Goal: Task Accomplishment & Management: Manage account settings

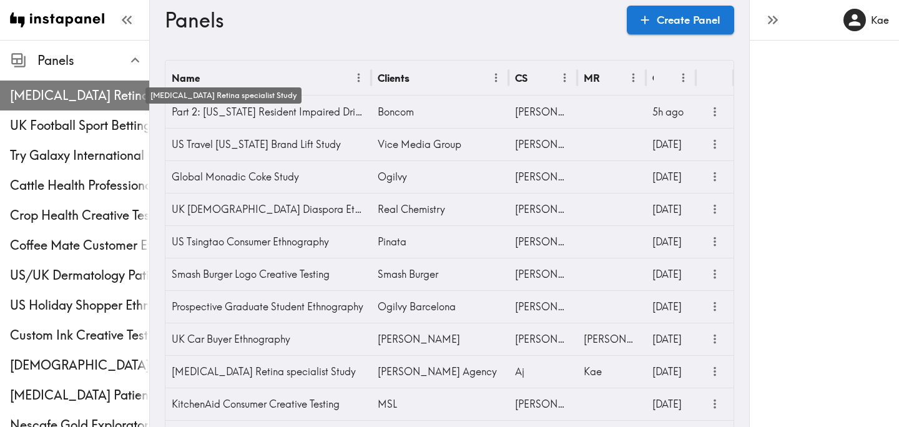
click at [105, 89] on span "[MEDICAL_DATA] Retina specialist Study" at bounding box center [79, 95] width 139 height 17
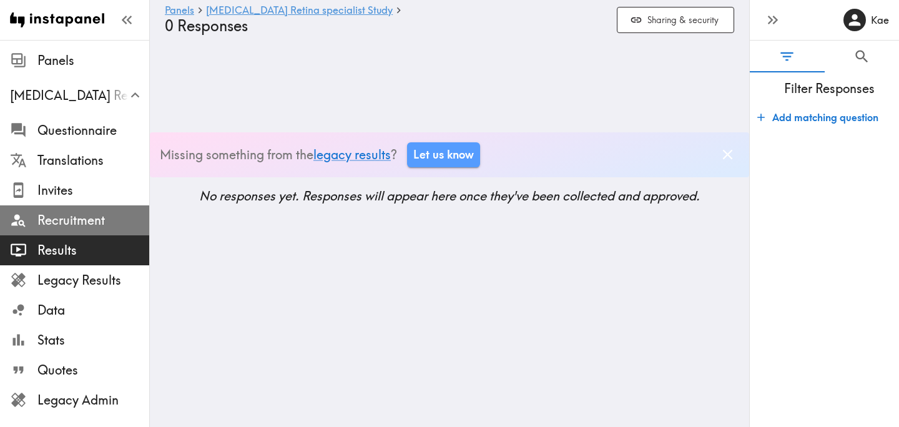
click at [101, 212] on span "Recruitment" at bounding box center [93, 220] width 112 height 17
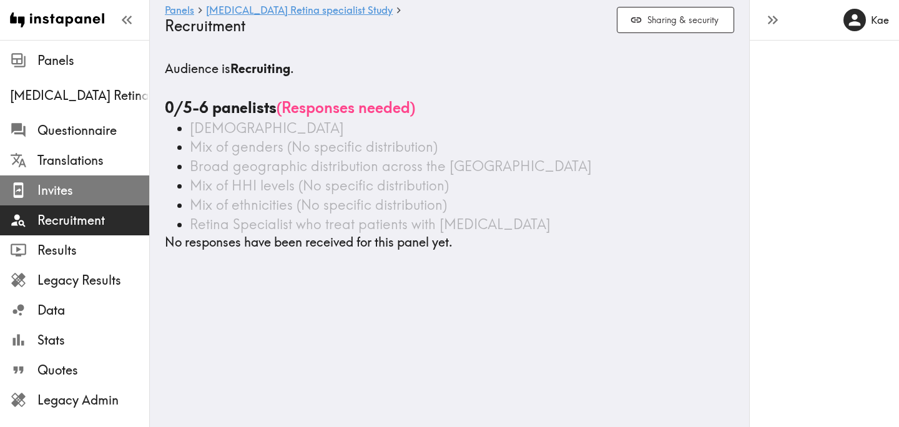
click at [81, 195] on span "Invites" at bounding box center [93, 190] width 112 height 17
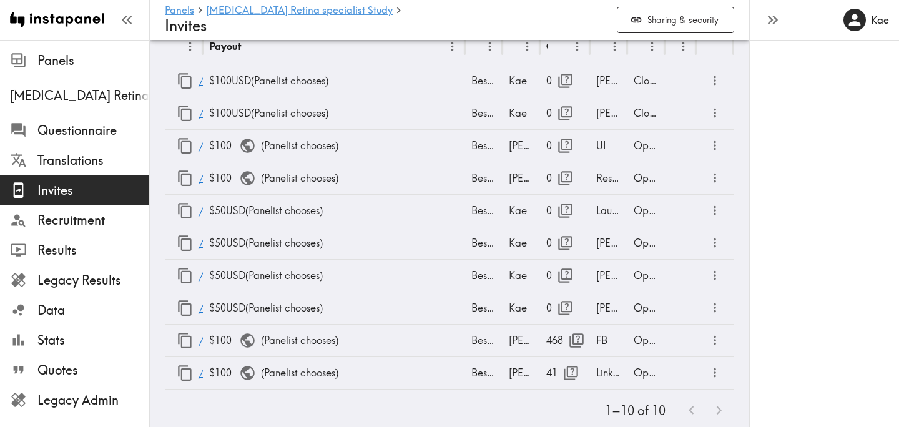
scroll to position [108, 0]
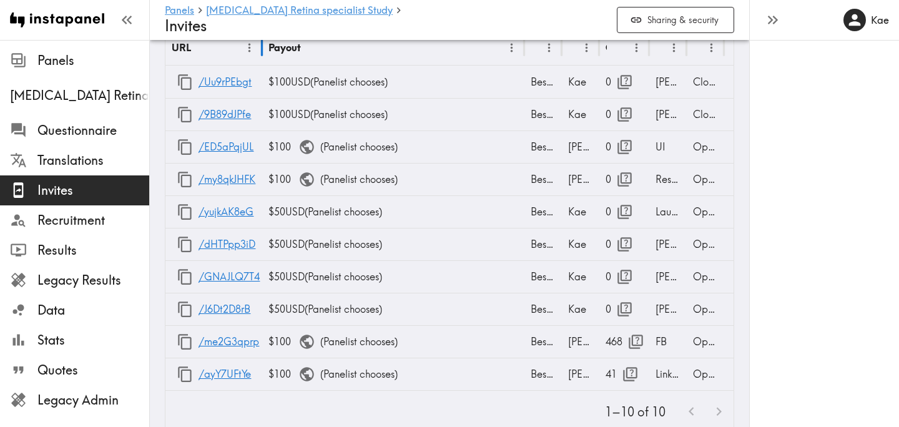
drag, startPoint x: 202, startPoint y: 51, endPoint x: 261, endPoint y: 62, distance: 60.4
click at [261, 62] on div at bounding box center [262, 47] width 6 height 35
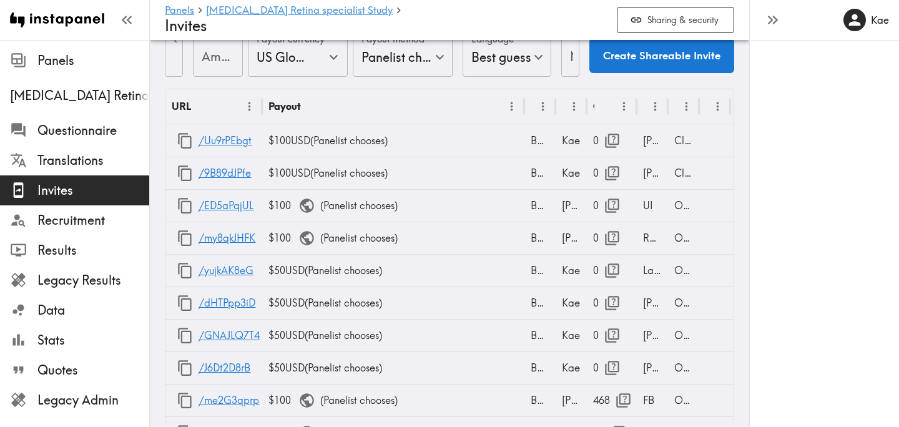
scroll to position [49, 0]
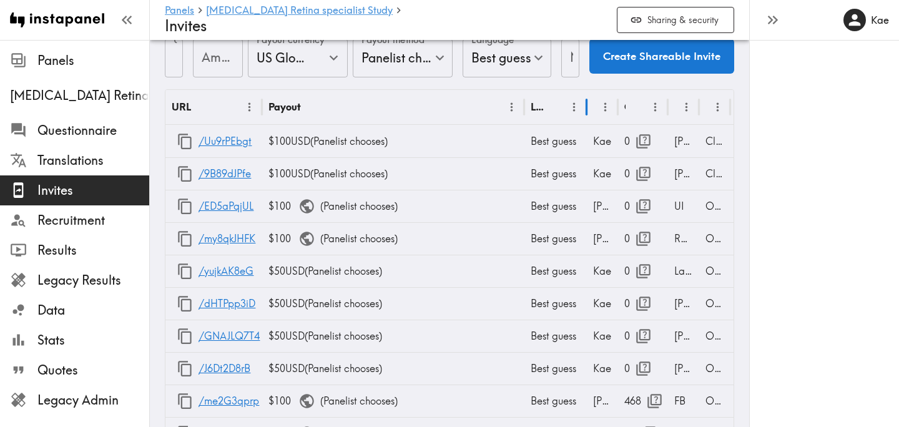
drag, startPoint x: 556, startPoint y: 110, endPoint x: 607, endPoint y: 112, distance: 51.3
click at [607, 112] on div "URL Payout Language Creator Opens Notes Status" at bounding box center [482, 107] width 634 height 35
drag, startPoint x: 697, startPoint y: 106, endPoint x: 739, endPoint y: 107, distance: 41.8
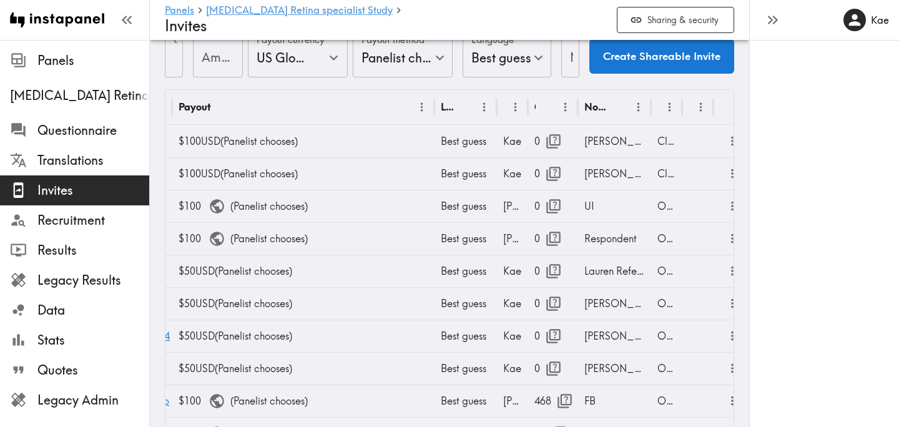
scroll to position [0, 107]
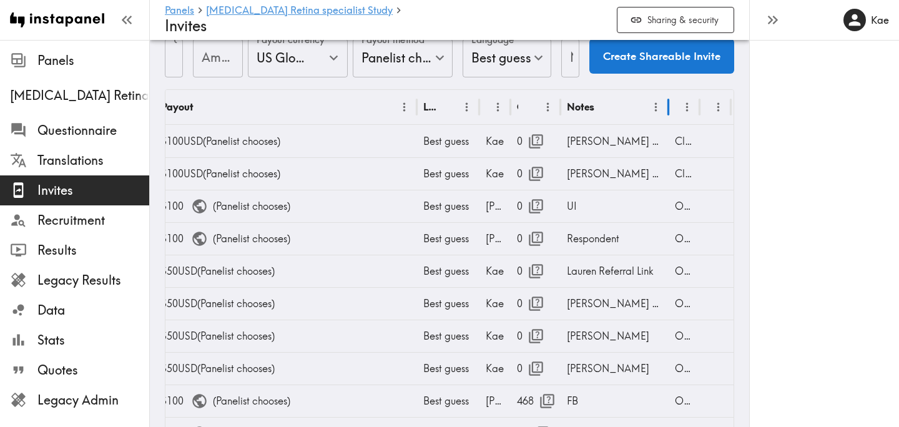
drag, startPoint x: 633, startPoint y: 109, endPoint x: 667, endPoint y: 124, distance: 37.2
click at [667, 124] on div "URL Payout Language Creator Opens Notes Status /Uu9rPEbgt $100 USD ( Panelist c…" at bounding box center [449, 270] width 568 height 360
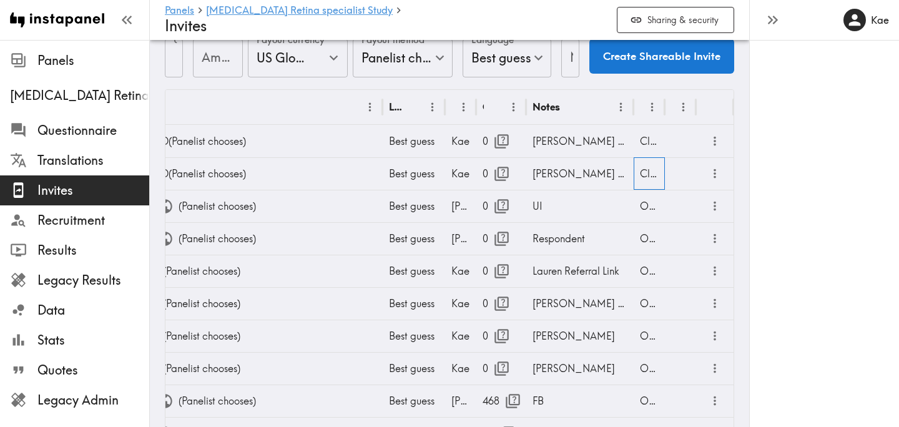
click at [655, 172] on div "Closed" at bounding box center [649, 173] width 31 height 32
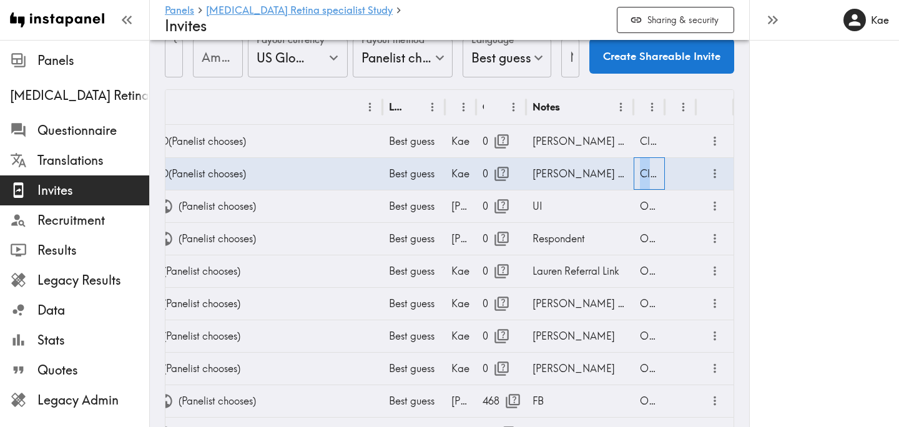
click at [655, 172] on div "Closed" at bounding box center [649, 173] width 31 height 32
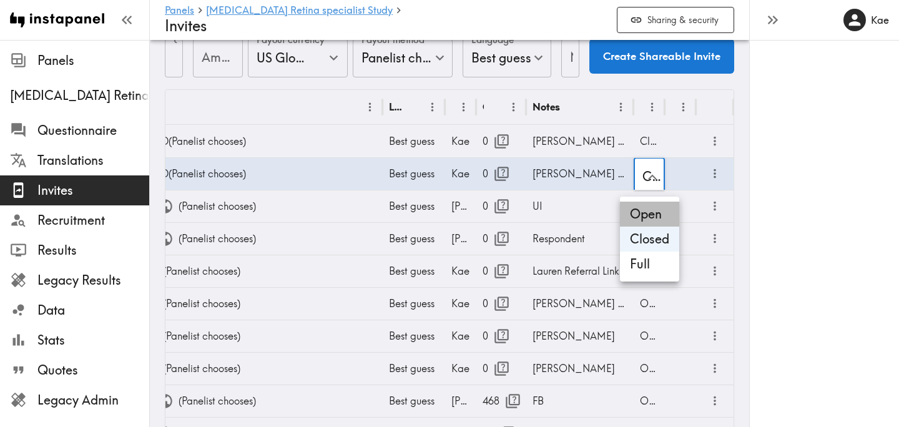
click at [646, 210] on li "Open" at bounding box center [649, 214] width 59 height 25
type input "Open"
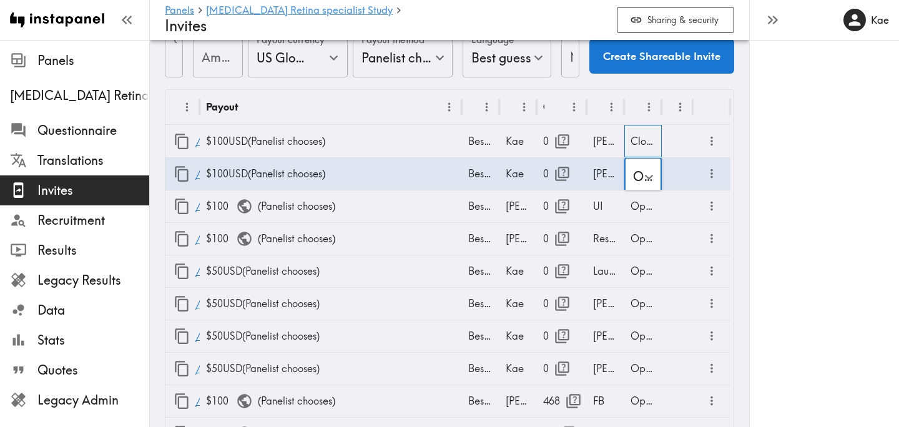
click at [642, 141] on div "Closed" at bounding box center [642, 141] width 37 height 32
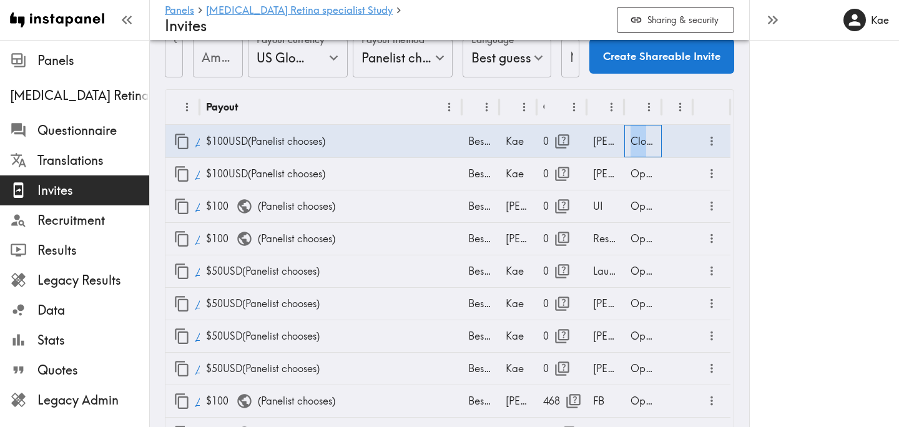
click at [642, 141] on div "Closed" at bounding box center [642, 141] width 37 height 32
click at [647, 184] on li "Open" at bounding box center [643, 181] width 59 height 25
type input "Open"
click at [646, 340] on div "Open" at bounding box center [642, 336] width 37 height 32
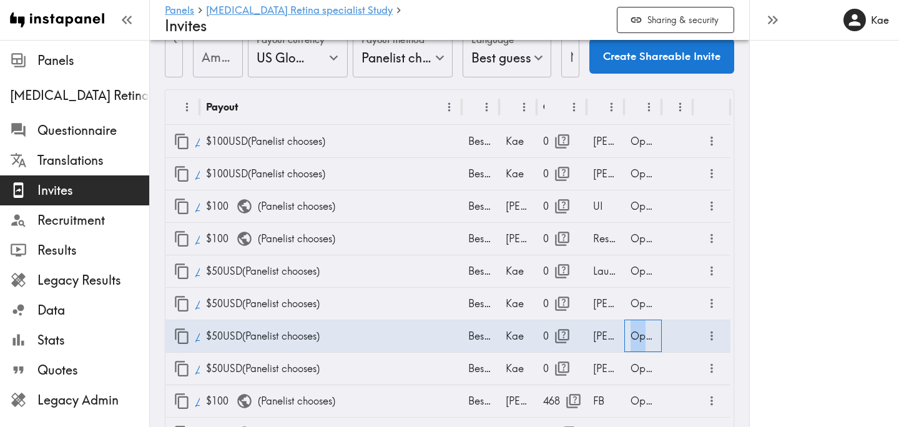
click at [646, 340] on div "Open" at bounding box center [642, 336] width 37 height 32
click at [652, 369] on li "Closed" at bounding box center [643, 374] width 59 height 25
type input "Closed"
click at [643, 367] on div "Open" at bounding box center [642, 368] width 37 height 32
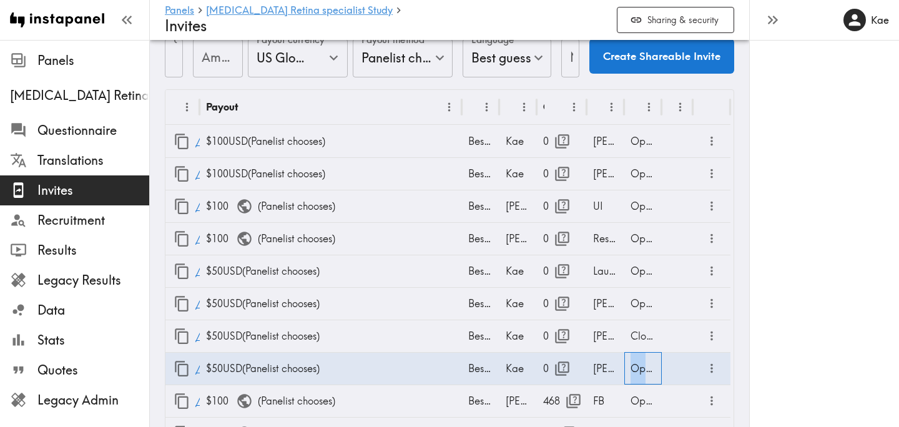
click at [643, 367] on div "Open" at bounding box center [642, 368] width 37 height 32
click at [651, 373] on li "Closed" at bounding box center [643, 374] width 59 height 25
type input "Closed"
click at [640, 273] on div "Open" at bounding box center [642, 271] width 37 height 32
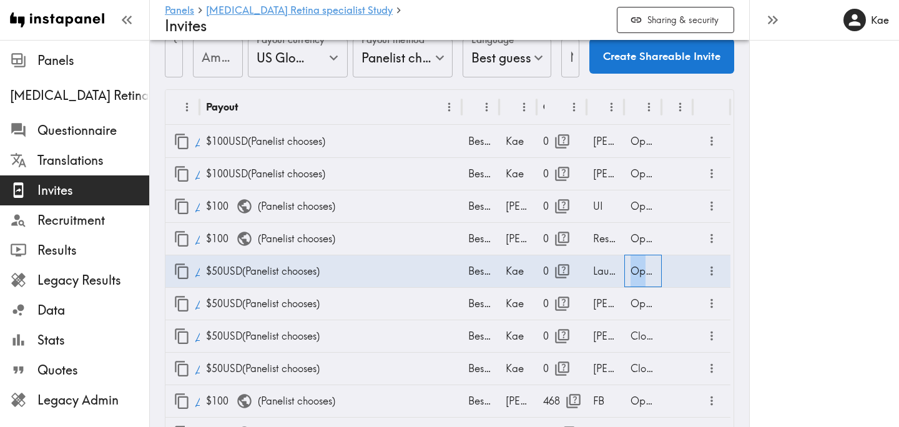
click at [640, 273] on div "Open" at bounding box center [642, 271] width 37 height 32
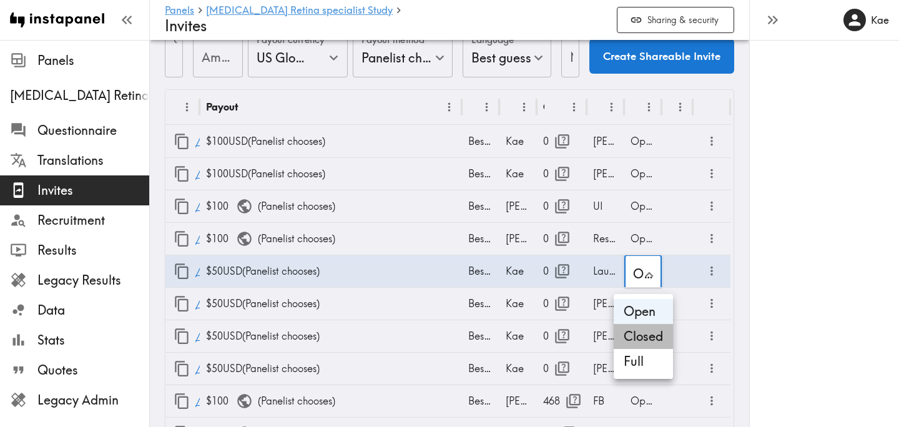
click at [654, 330] on li "Closed" at bounding box center [643, 336] width 59 height 25
type input "Closed"
click at [639, 307] on div "Open" at bounding box center [642, 303] width 37 height 32
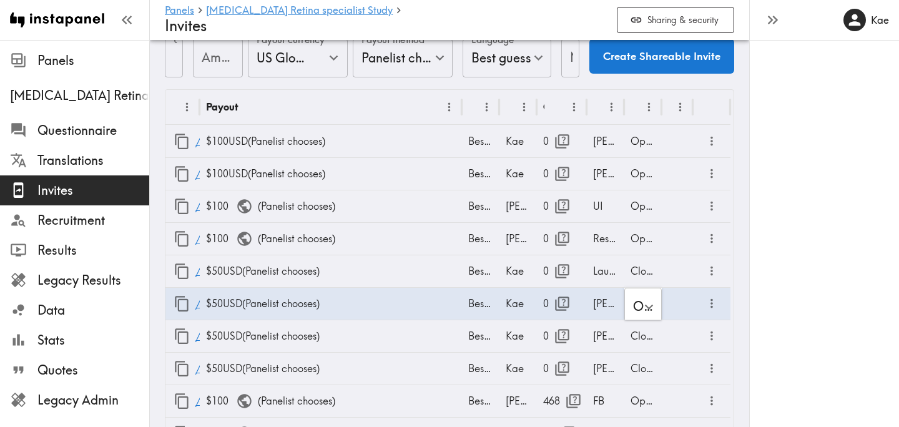
click at [646, 363] on li "Closed" at bounding box center [643, 368] width 59 height 25
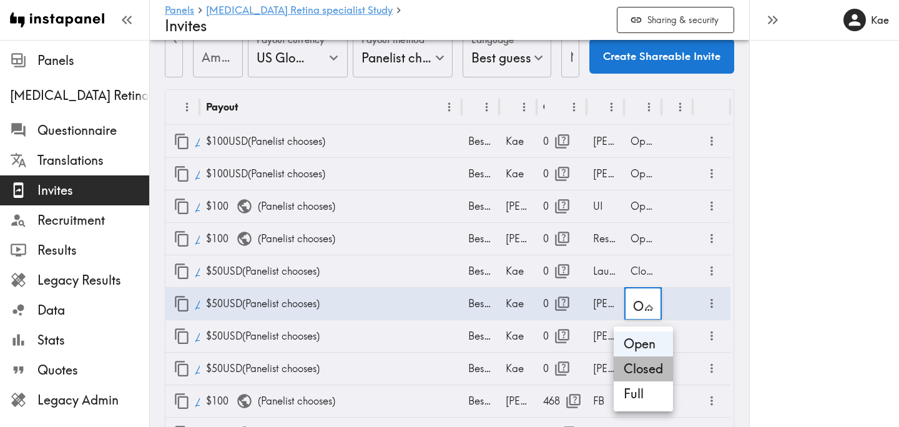
type input "Closed"
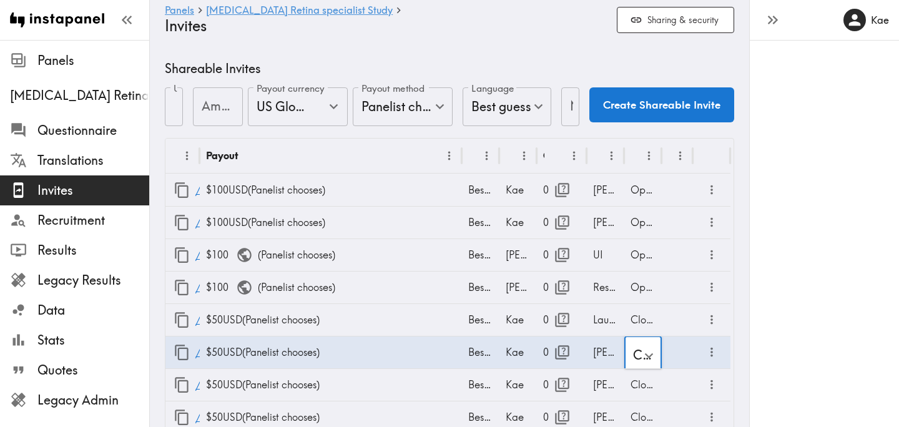
click at [774, 22] on icon "button" at bounding box center [775, 20] width 5 height 9
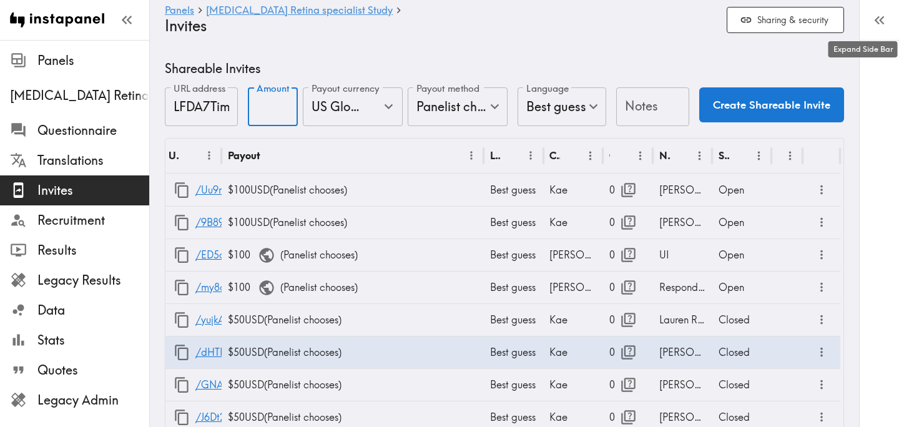
click at [269, 110] on div "Amount Amount" at bounding box center [273, 107] width 50 height 41
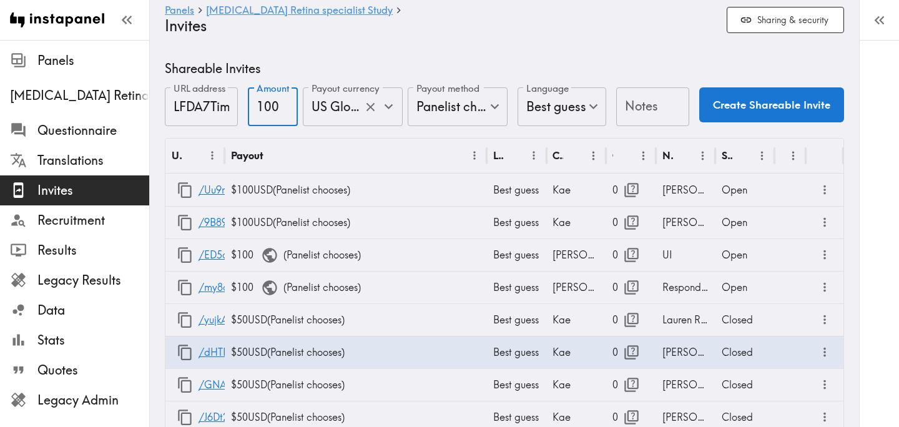
click at [391, 109] on icon "Open" at bounding box center [388, 106] width 17 height 17
type input "100"
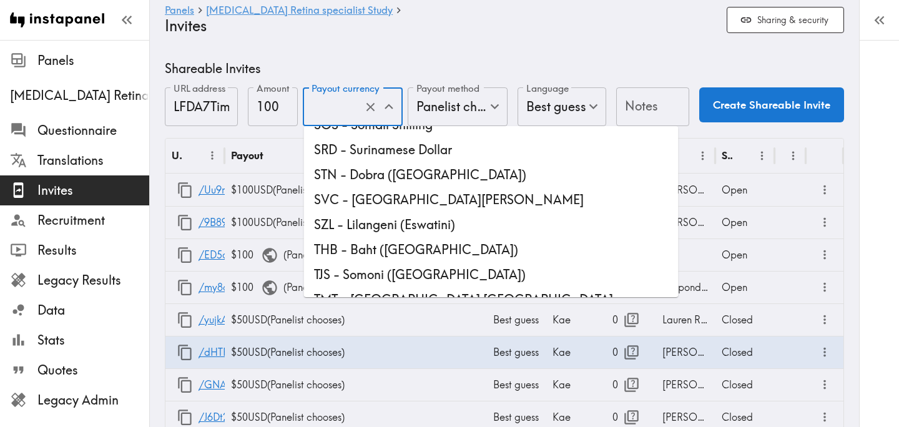
scroll to position [3446, 0]
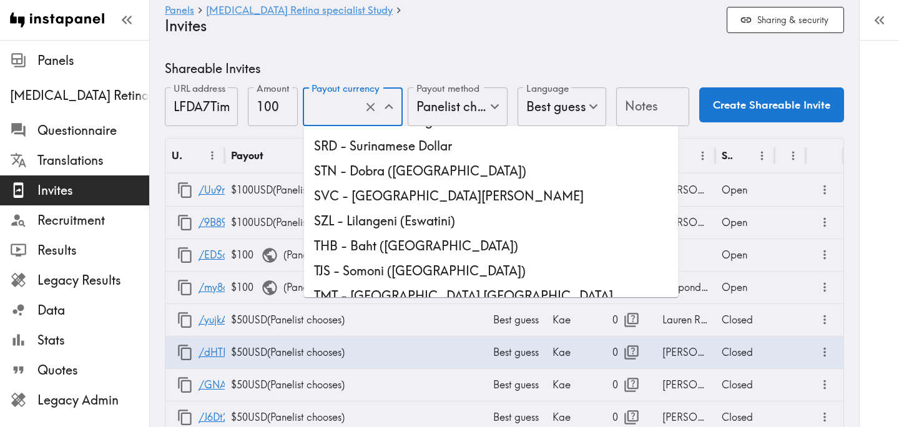
type input "USD - US Dollar (United States of America, American Samoa, Bonaire, Sint Eustat…"
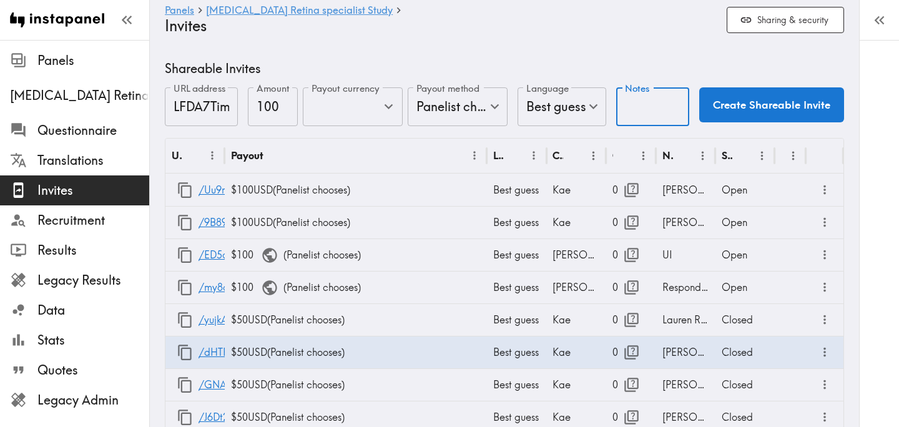
click at [645, 117] on input "Notes" at bounding box center [652, 106] width 73 height 39
type input "Lauren"
click at [767, 106] on button "Create Shareable Invite" at bounding box center [771, 104] width 145 height 35
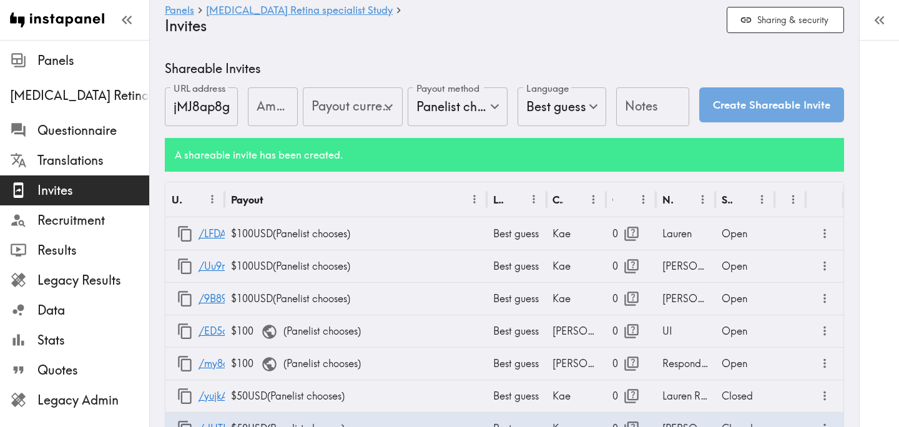
type input "US Global Equivalent - converted and cost-of-living adjusted"
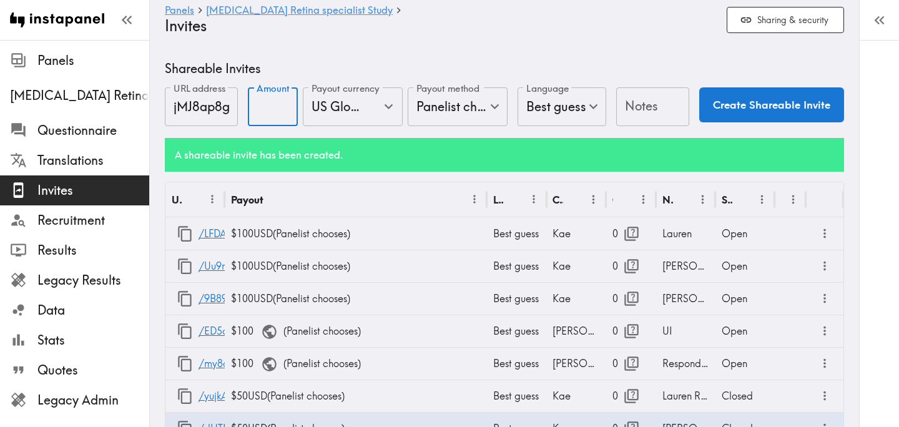
click at [267, 110] on input "Amount" at bounding box center [273, 106] width 50 height 39
click at [390, 106] on icon "Open" at bounding box center [388, 106] width 17 height 17
type input "100"
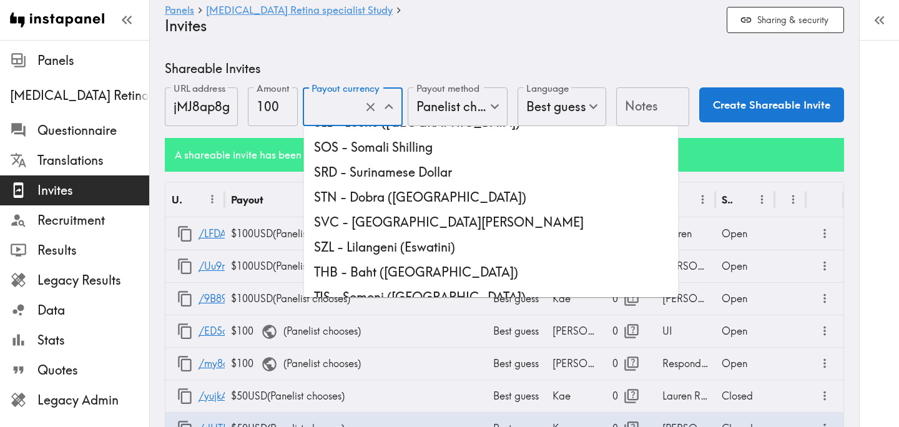
scroll to position [3421, 0]
type input "USD - US Dollar (United States of America, American Samoa, Bonaire, Sint Eustat…"
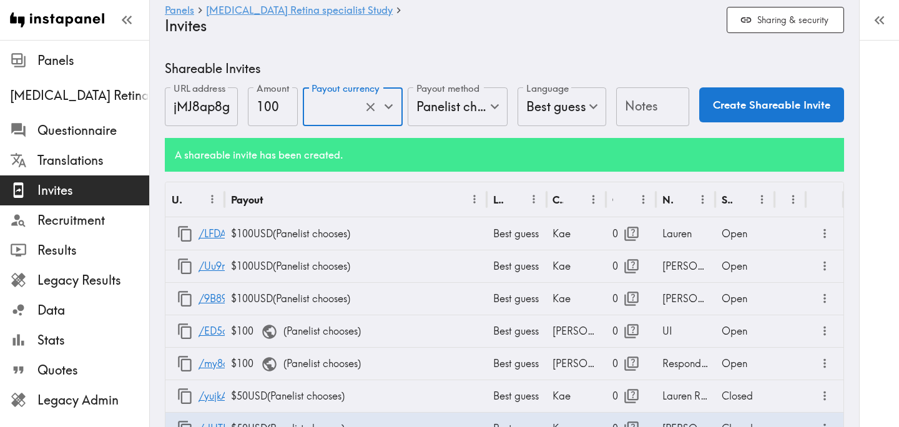
click at [655, 111] on input "Notes" at bounding box center [652, 106] width 73 height 39
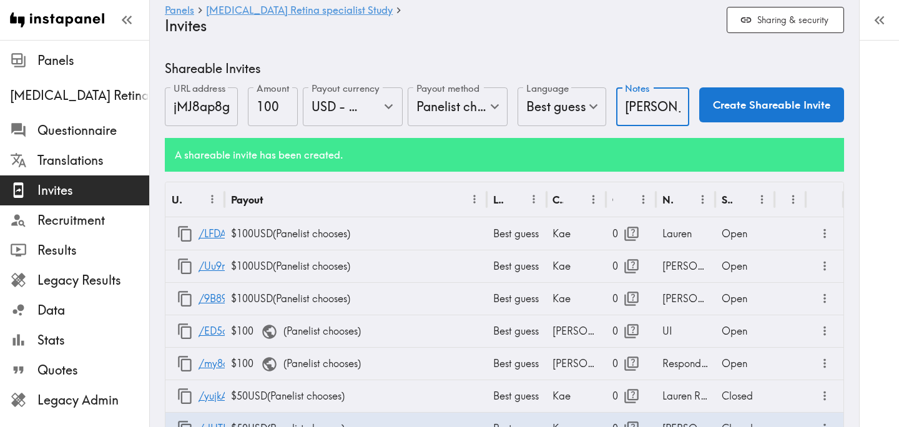
type input "Keli"
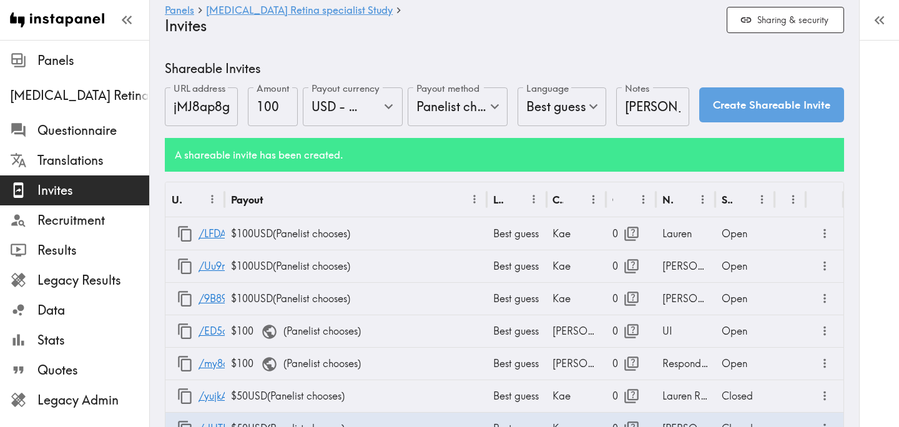
drag, startPoint x: 806, startPoint y: 96, endPoint x: 651, endPoint y: 263, distance: 228.4
click at [806, 96] on button "Create Shareable Invite" at bounding box center [771, 104] width 145 height 35
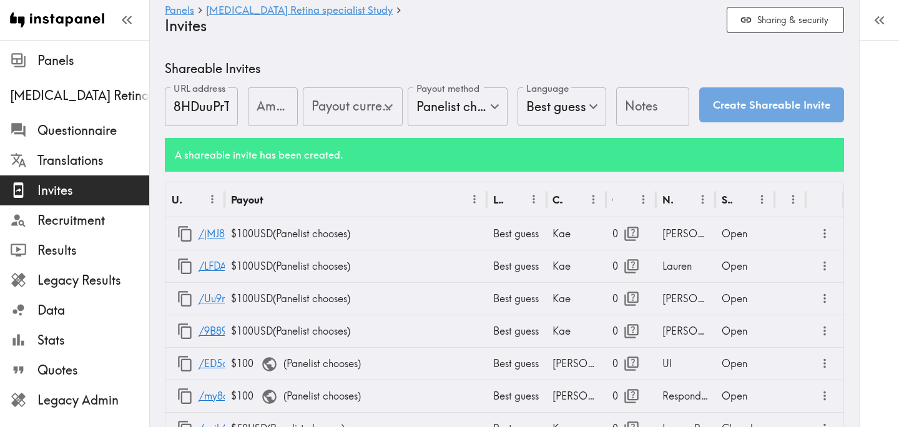
type input "US Global Equivalent - converted and cost-of-living adjusted"
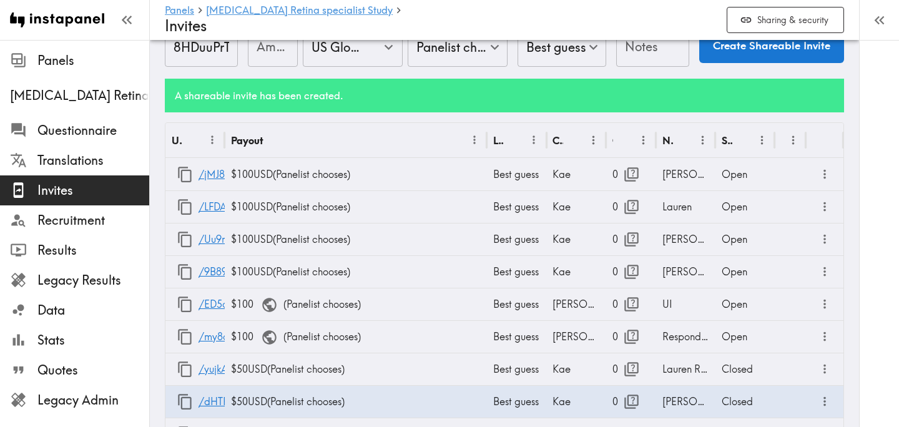
scroll to position [77, 0]
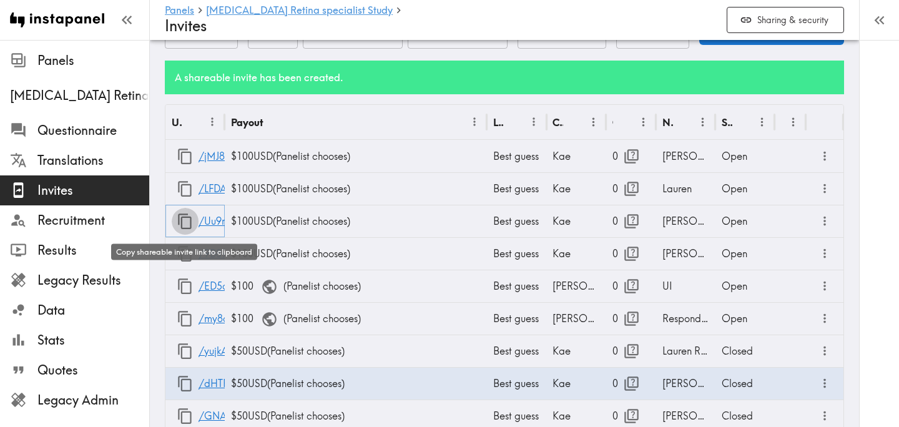
click at [186, 224] on icon "button" at bounding box center [185, 221] width 17 height 17
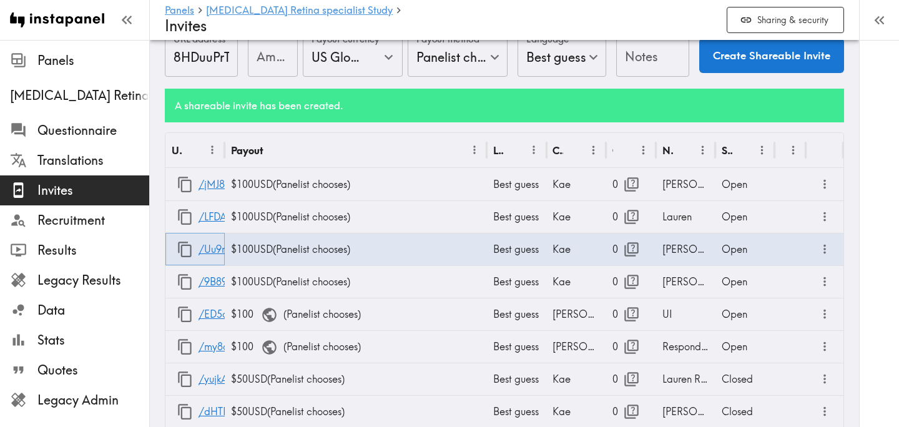
scroll to position [44, 0]
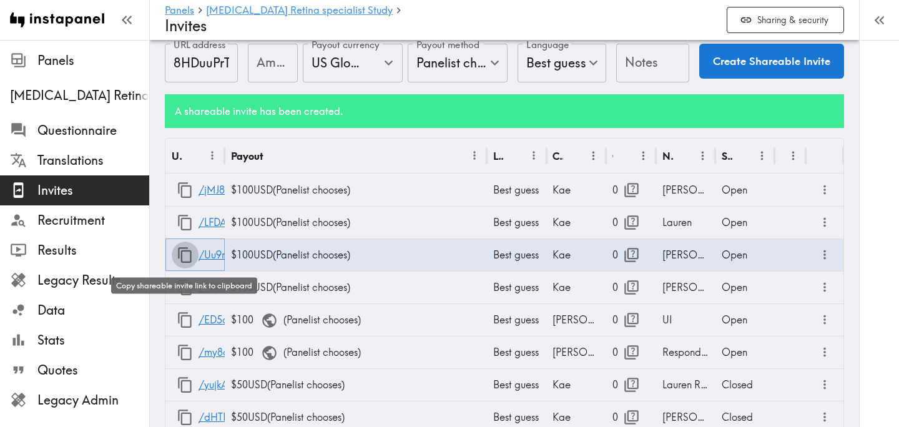
click at [183, 255] on icon "button" at bounding box center [185, 255] width 17 height 17
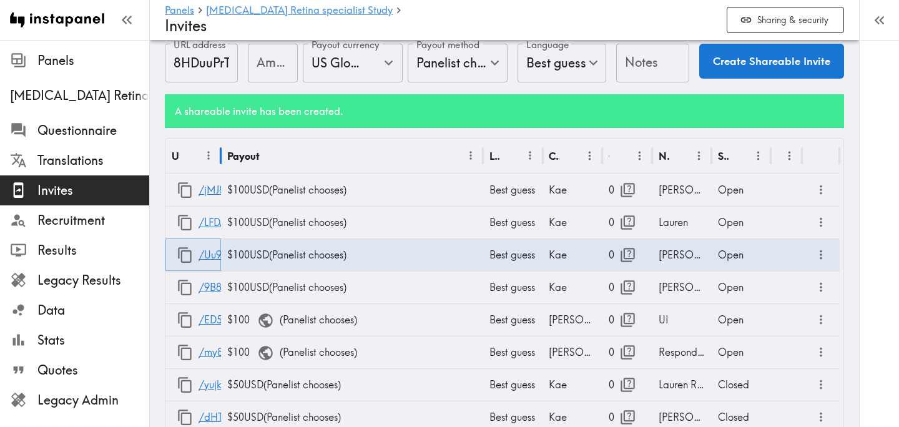
drag, startPoint x: 223, startPoint y: 155, endPoint x: 214, endPoint y: 162, distance: 10.7
click at [218, 162] on div at bounding box center [221, 156] width 6 height 35
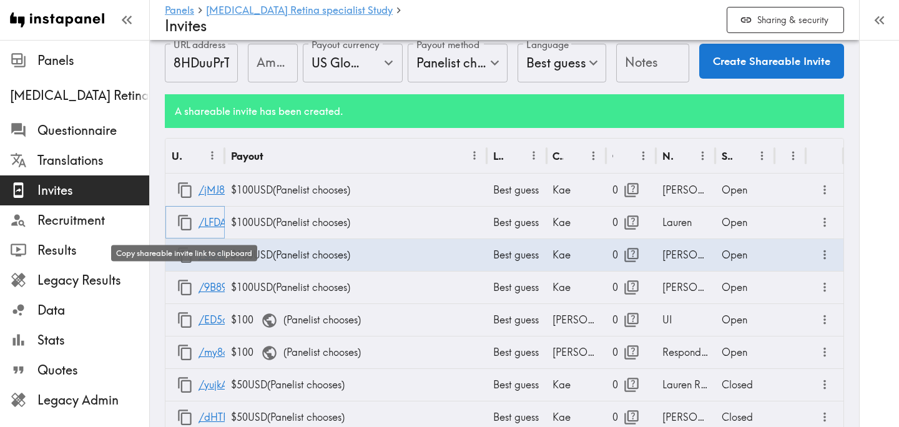
click at [186, 225] on icon "button" at bounding box center [185, 222] width 17 height 17
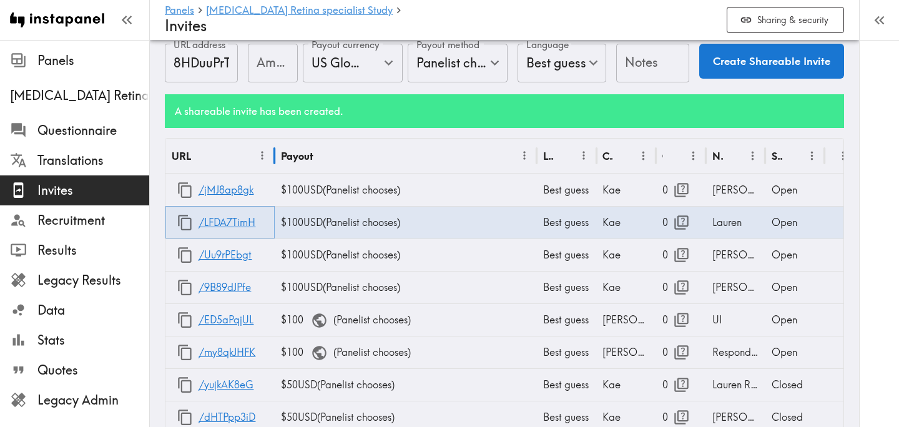
drag, startPoint x: 224, startPoint y: 162, endPoint x: 273, endPoint y: 165, distance: 50.1
click at [273, 165] on div at bounding box center [275, 156] width 6 height 35
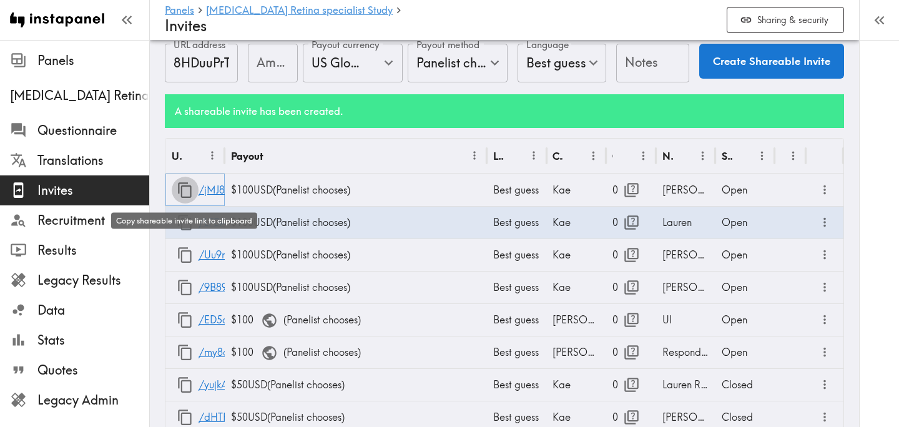
click at [185, 189] on icon "button" at bounding box center [185, 190] width 17 height 17
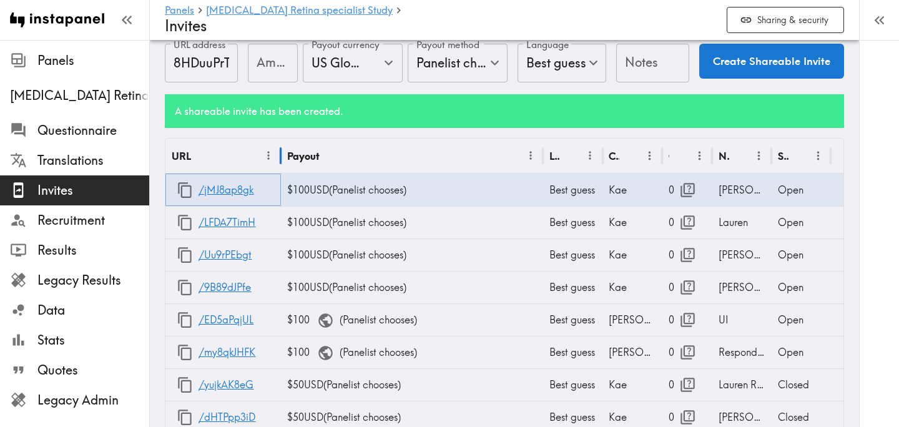
drag, startPoint x: 224, startPoint y: 154, endPoint x: 280, endPoint y: 157, distance: 56.3
click at [280, 157] on div at bounding box center [281, 156] width 6 height 35
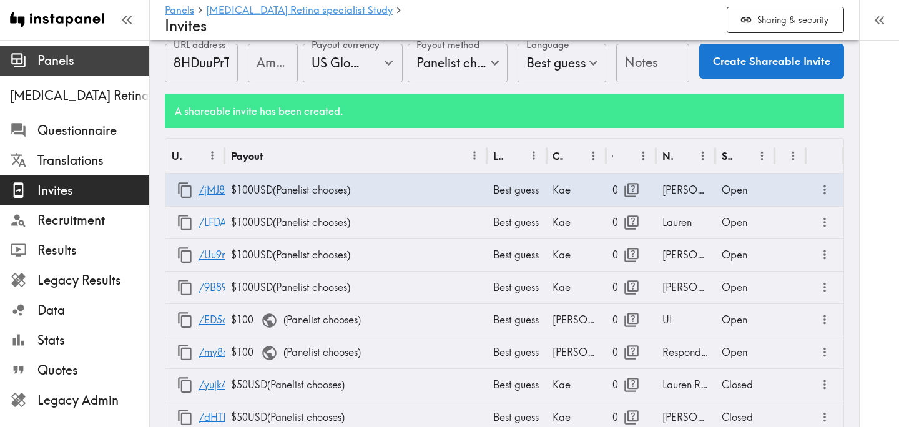
click at [66, 59] on span "Panels" at bounding box center [93, 60] width 112 height 17
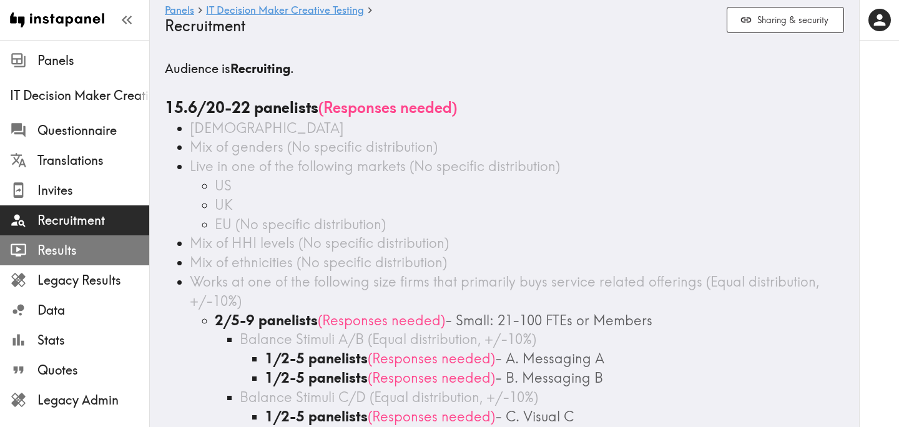
click at [89, 242] on span "Results" at bounding box center [93, 250] width 112 height 17
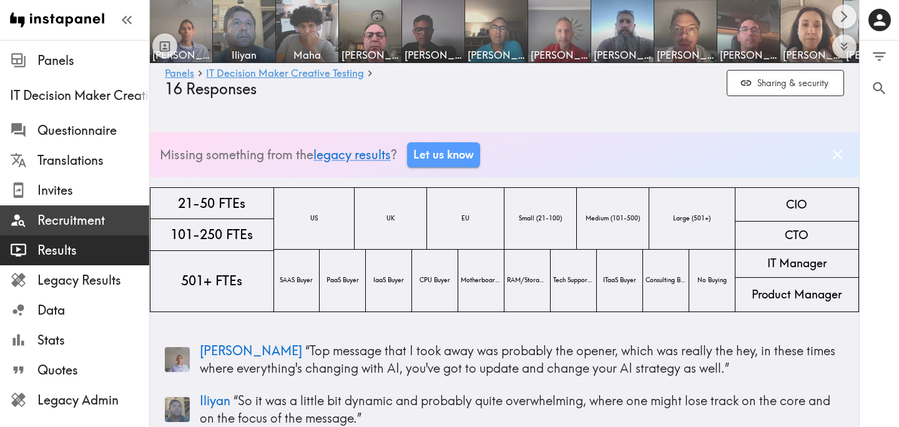
click at [102, 222] on span "Recruitment" at bounding box center [93, 220] width 112 height 17
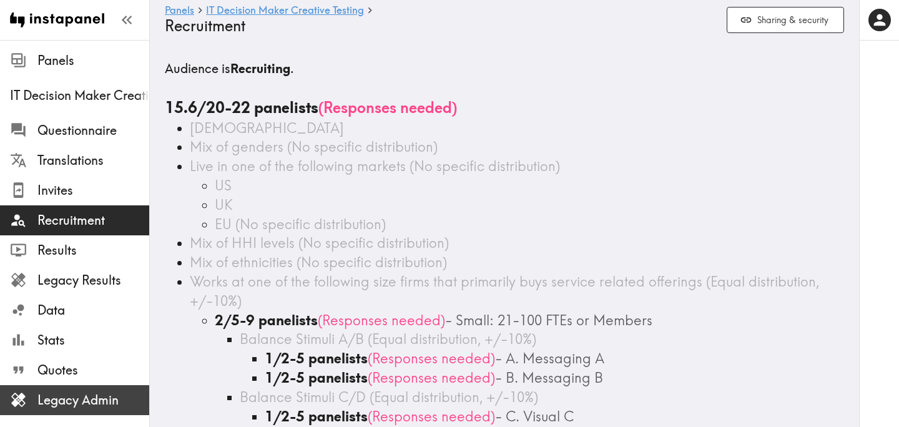
click at [131, 395] on span "Legacy Admin" at bounding box center [93, 399] width 112 height 17
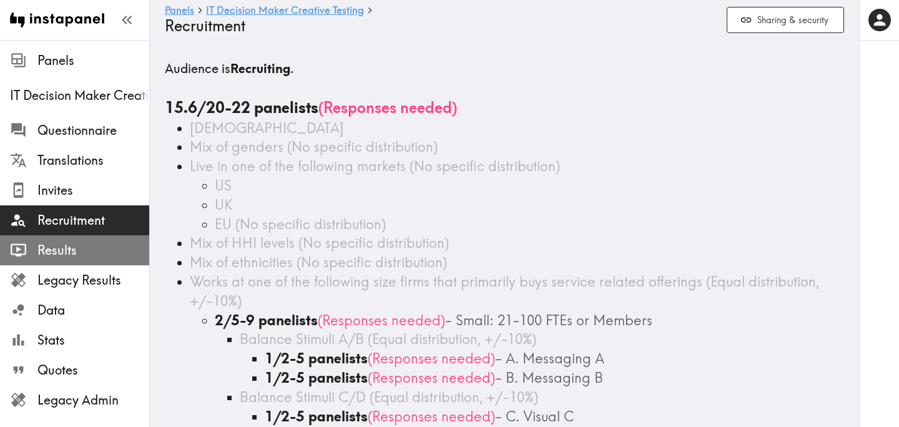
click at [78, 248] on span "Results" at bounding box center [93, 250] width 112 height 17
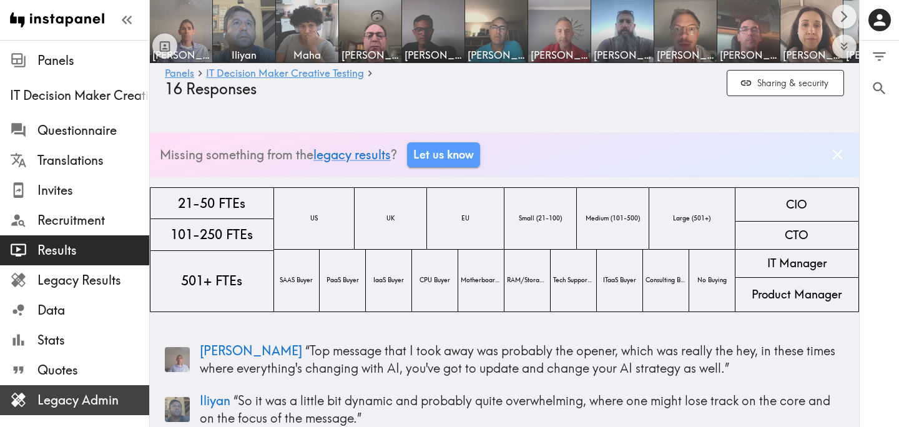
click at [97, 398] on span "Legacy Admin" at bounding box center [93, 399] width 112 height 17
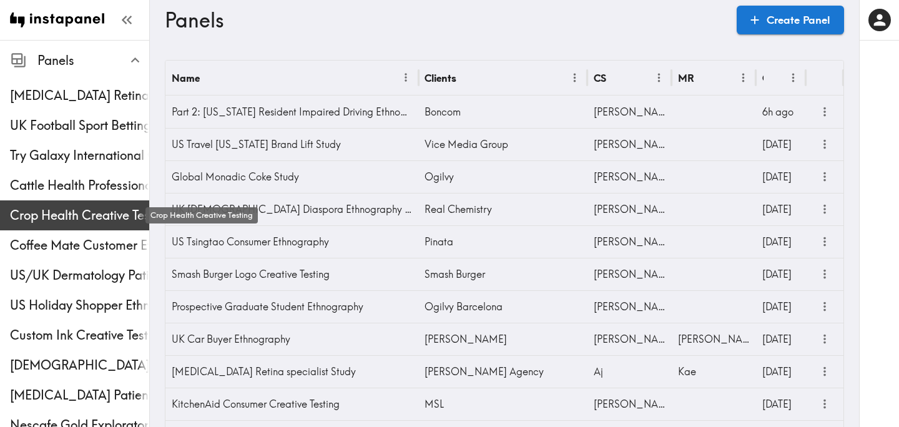
click at [68, 215] on span "Crop Health Creative Testing" at bounding box center [79, 215] width 139 height 17
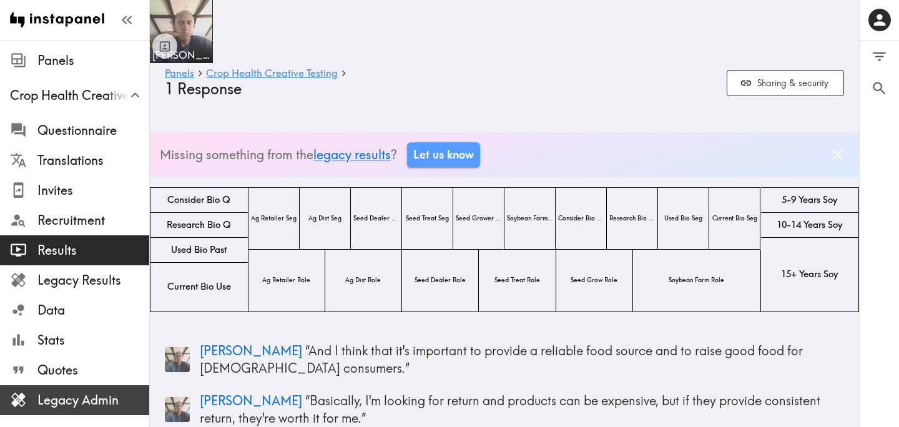
click at [97, 403] on span "Legacy Admin" at bounding box center [93, 399] width 112 height 17
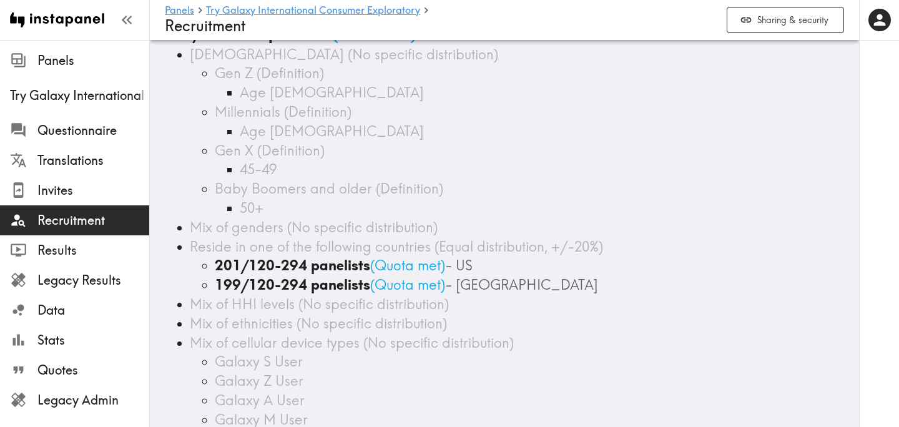
scroll to position [73, 0]
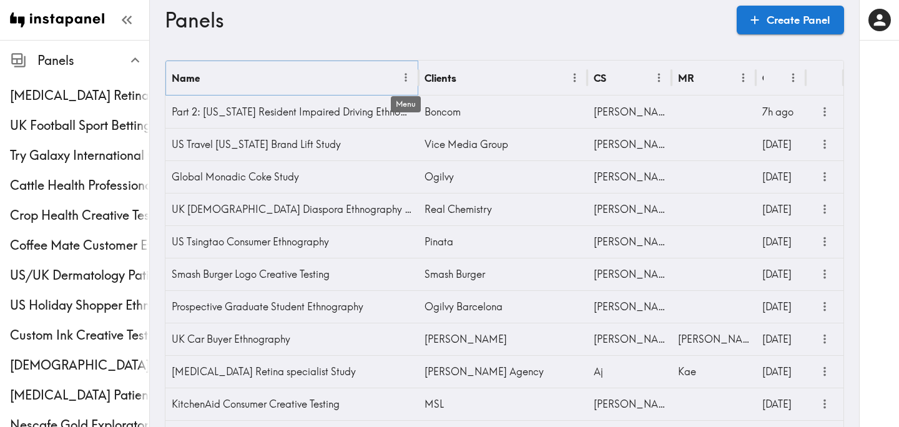
click at [403, 75] on icon "Menu" at bounding box center [406, 77] width 13 height 13
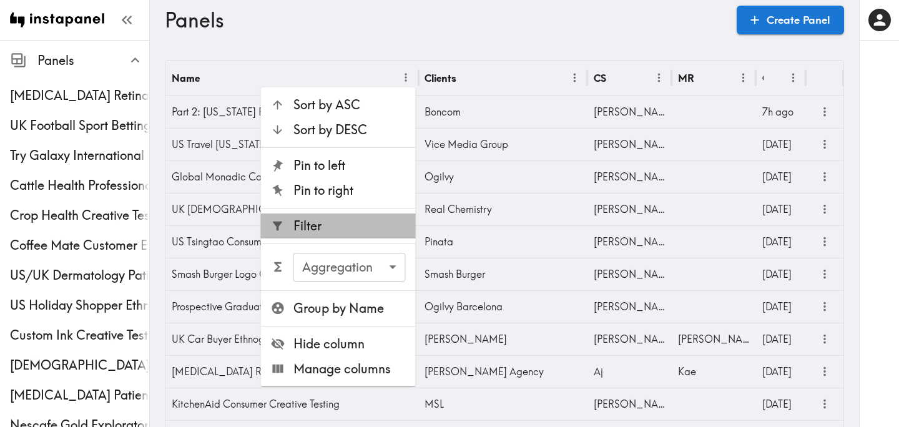
click at [343, 218] on span "Filter" at bounding box center [349, 225] width 112 height 17
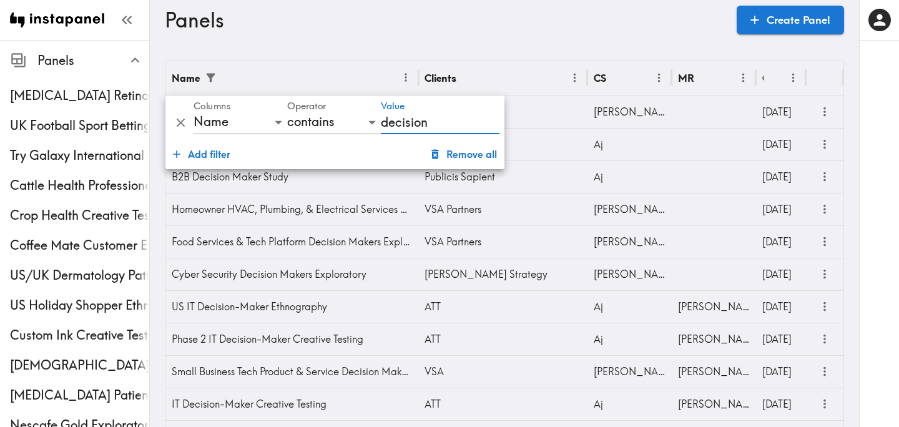
type input "decision"
click at [584, 24] on h3 "Panels" at bounding box center [446, 20] width 562 height 24
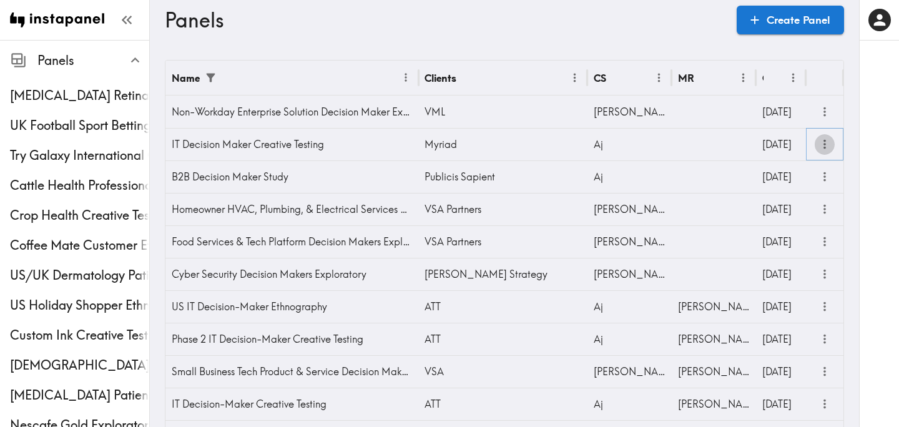
click at [827, 145] on icon "more" at bounding box center [825, 144] width 14 height 14
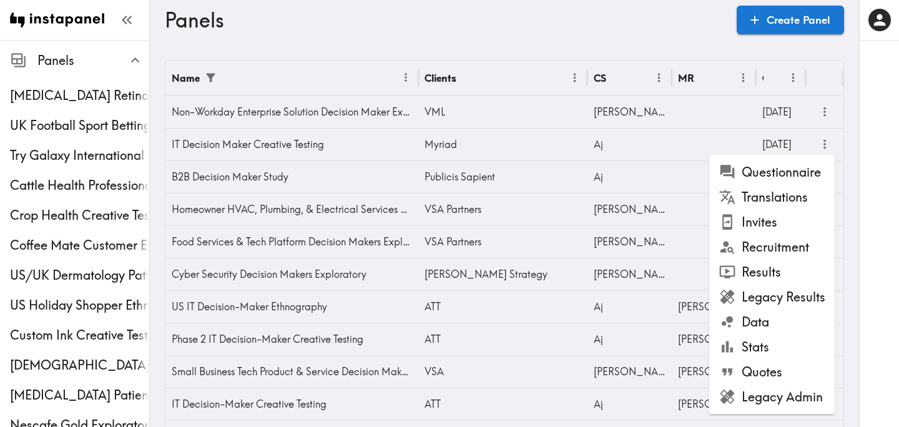
click at [765, 390] on li "Legacy Admin" at bounding box center [772, 397] width 126 height 25
